Goal: Task Accomplishment & Management: Use online tool/utility

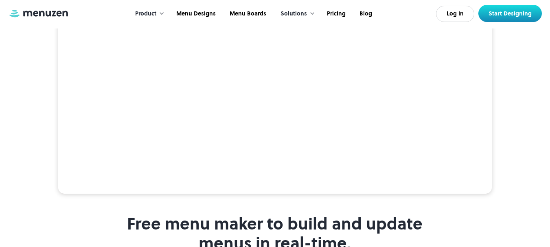
scroll to position [57, 0]
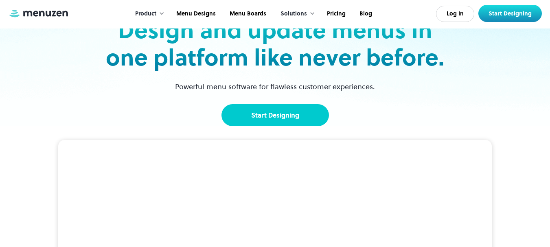
click at [269, 115] on link "Start Designing" at bounding box center [276, 115] width 108 height 22
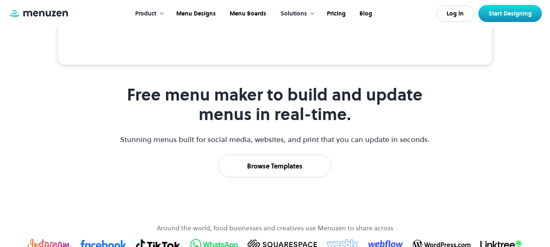
scroll to position [424, 0]
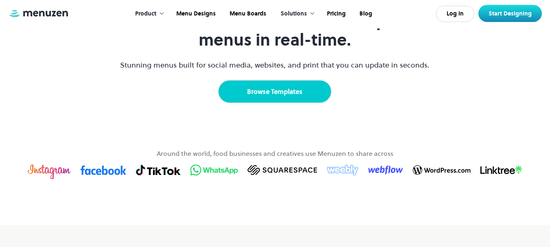
click at [275, 103] on link "Browse Templates" at bounding box center [274, 91] width 113 height 23
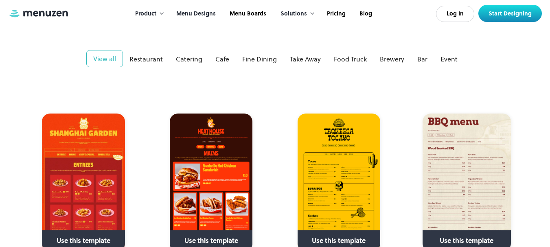
scroll to position [163, 0]
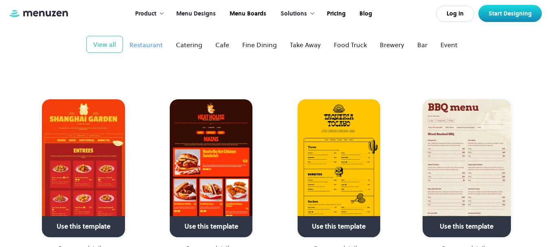
click at [147, 40] on div "Restaurant" at bounding box center [146, 45] width 33 height 10
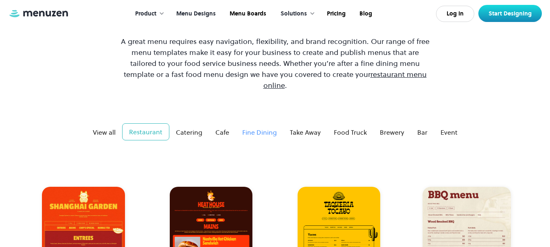
scroll to position [81, 0]
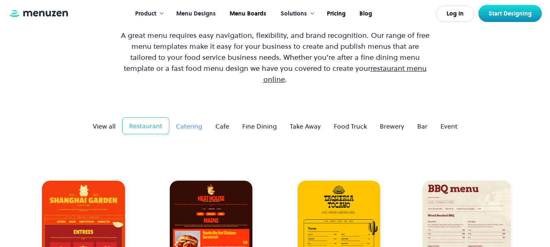
click at [197, 121] on div "Catering" at bounding box center [189, 126] width 26 height 10
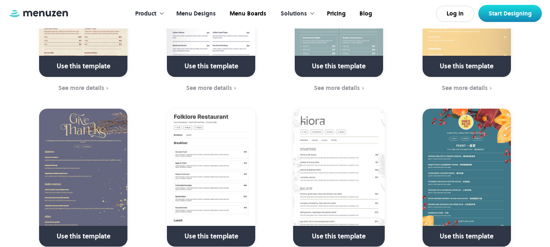
scroll to position [204, 0]
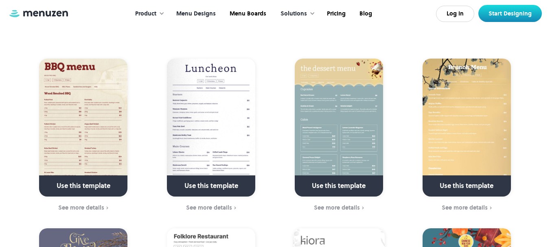
click at [346, 83] on img at bounding box center [339, 128] width 88 height 138
click at [217, 107] on img at bounding box center [211, 128] width 88 height 138
